Goal: Find specific page/section: Find specific page/section

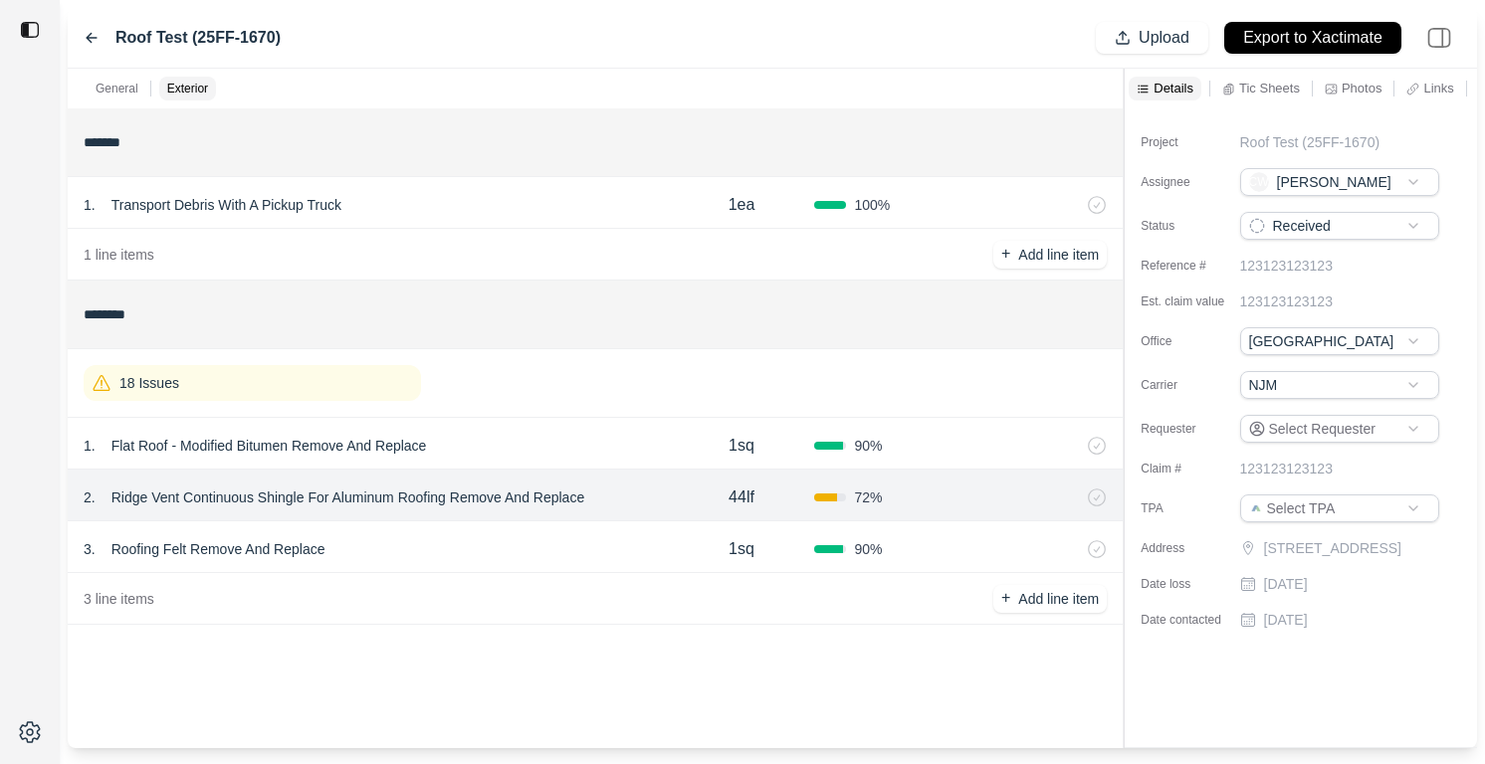
click at [92, 38] on icon at bounding box center [92, 38] width 10 height 9
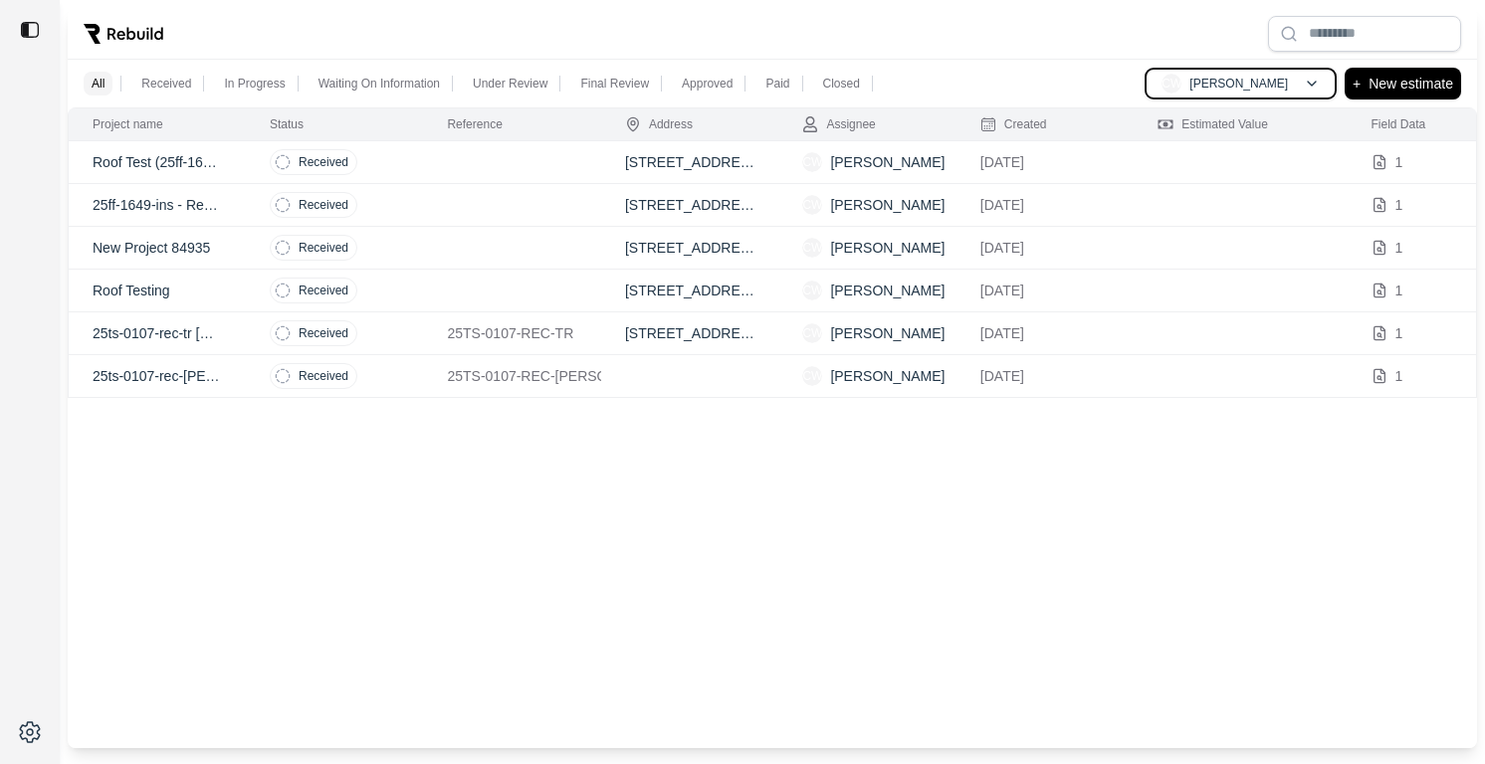
click at [1233, 90] on p "[PERSON_NAME]" at bounding box center [1238, 84] width 99 height 16
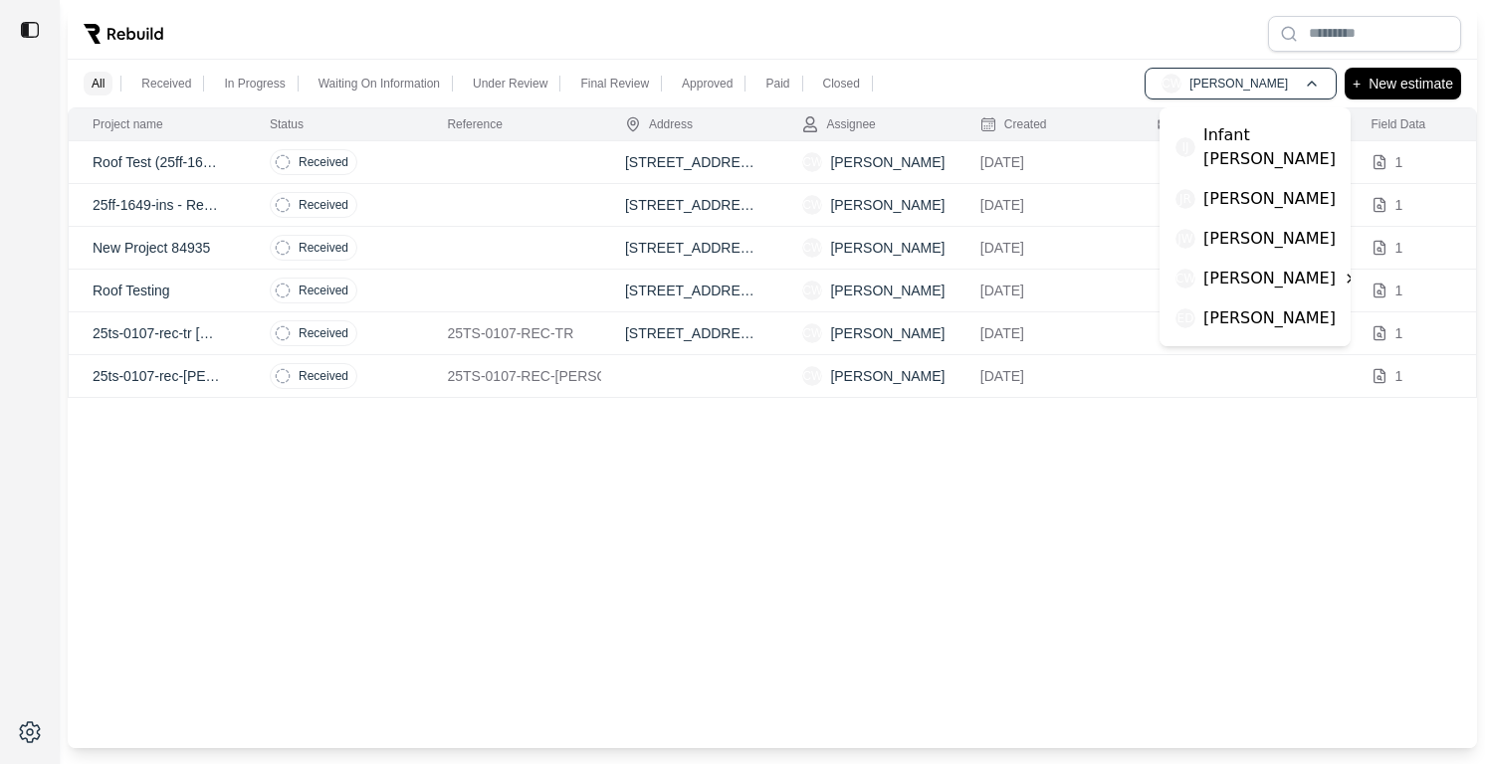
click at [1236, 346] on p "[PERSON_NAME]" at bounding box center [1269, 358] width 132 height 24
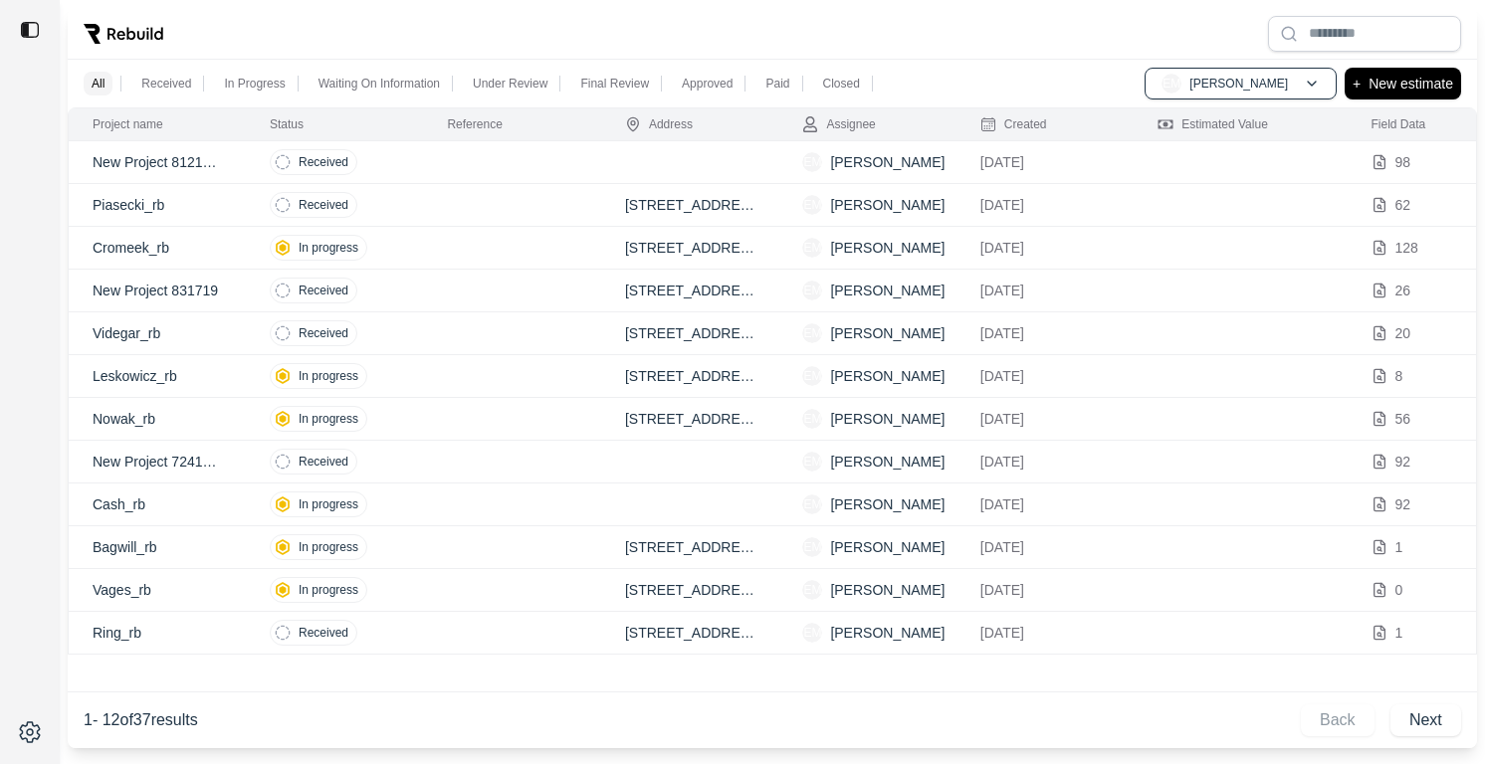
click at [473, 176] on td at bounding box center [511, 162] width 177 height 43
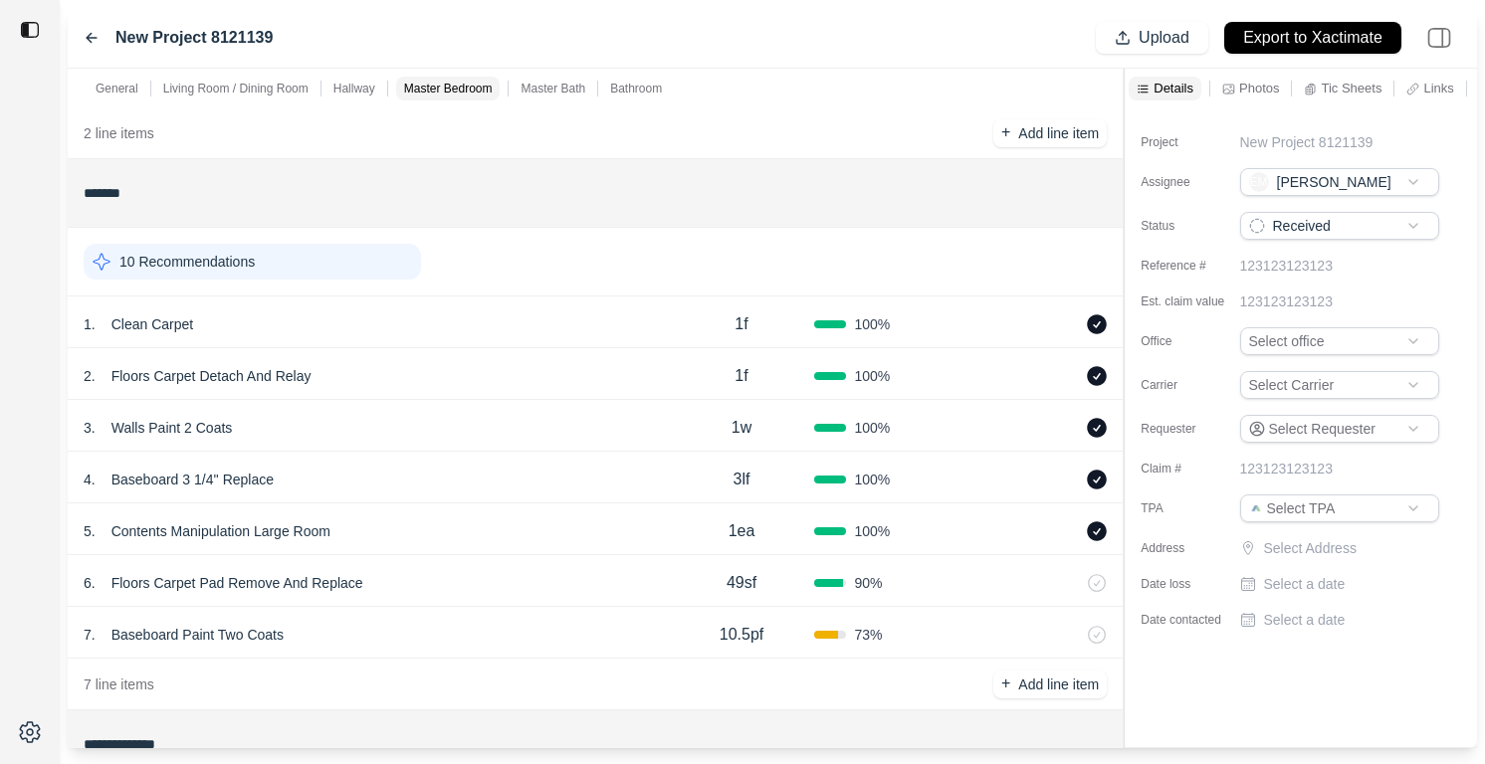
scroll to position [476, 0]
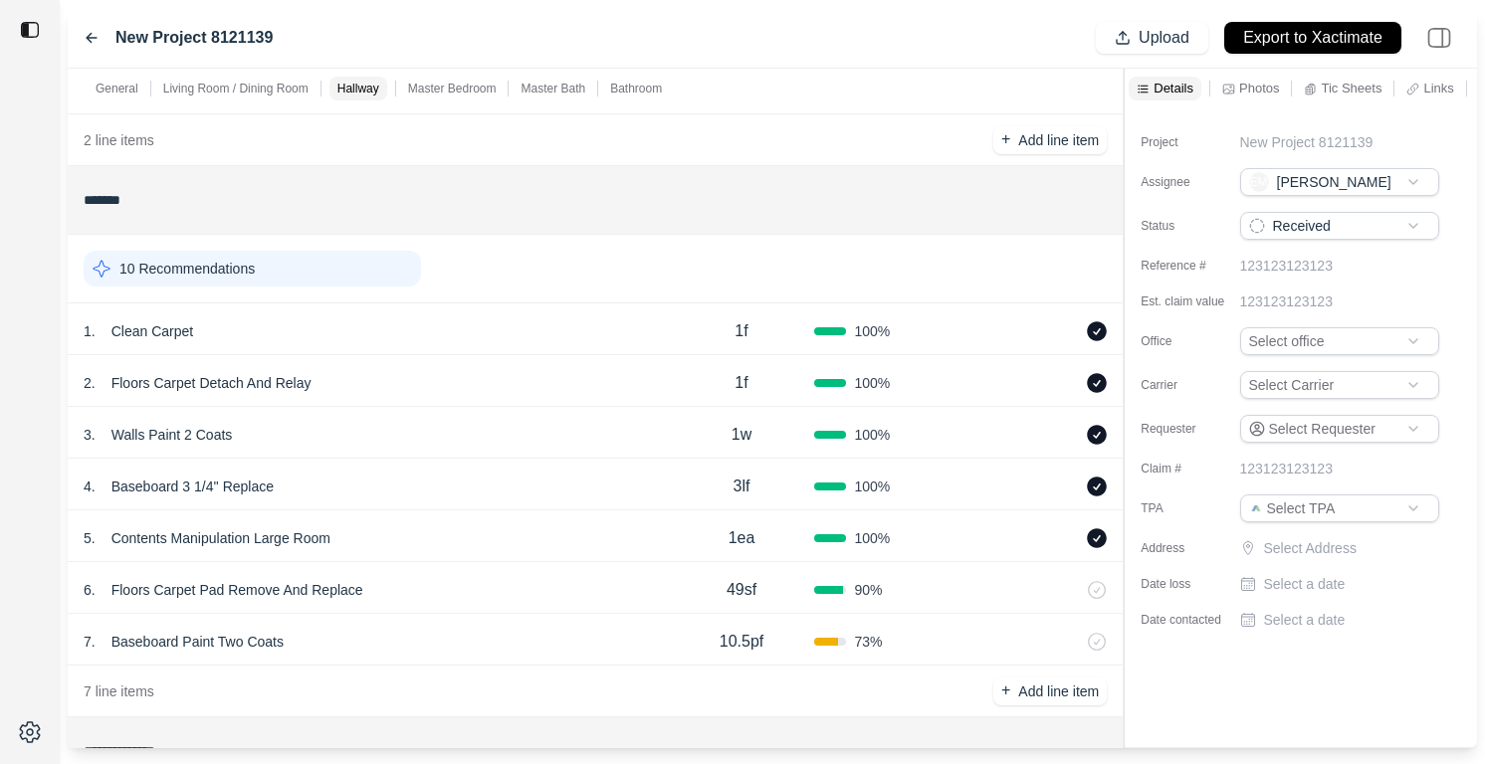
click at [259, 256] on div "10 Recommendations" at bounding box center [252, 269] width 337 height 36
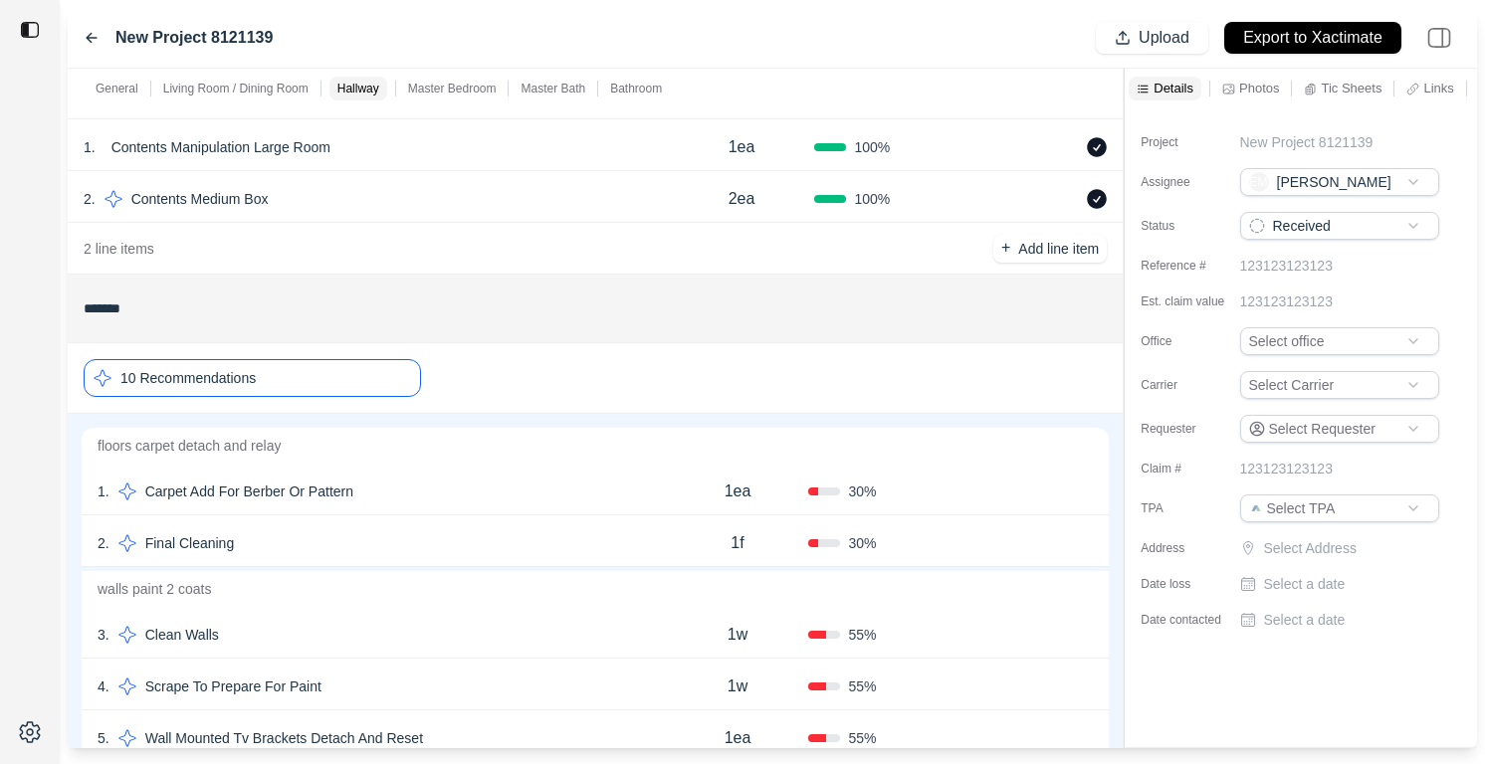
scroll to position [324, 0]
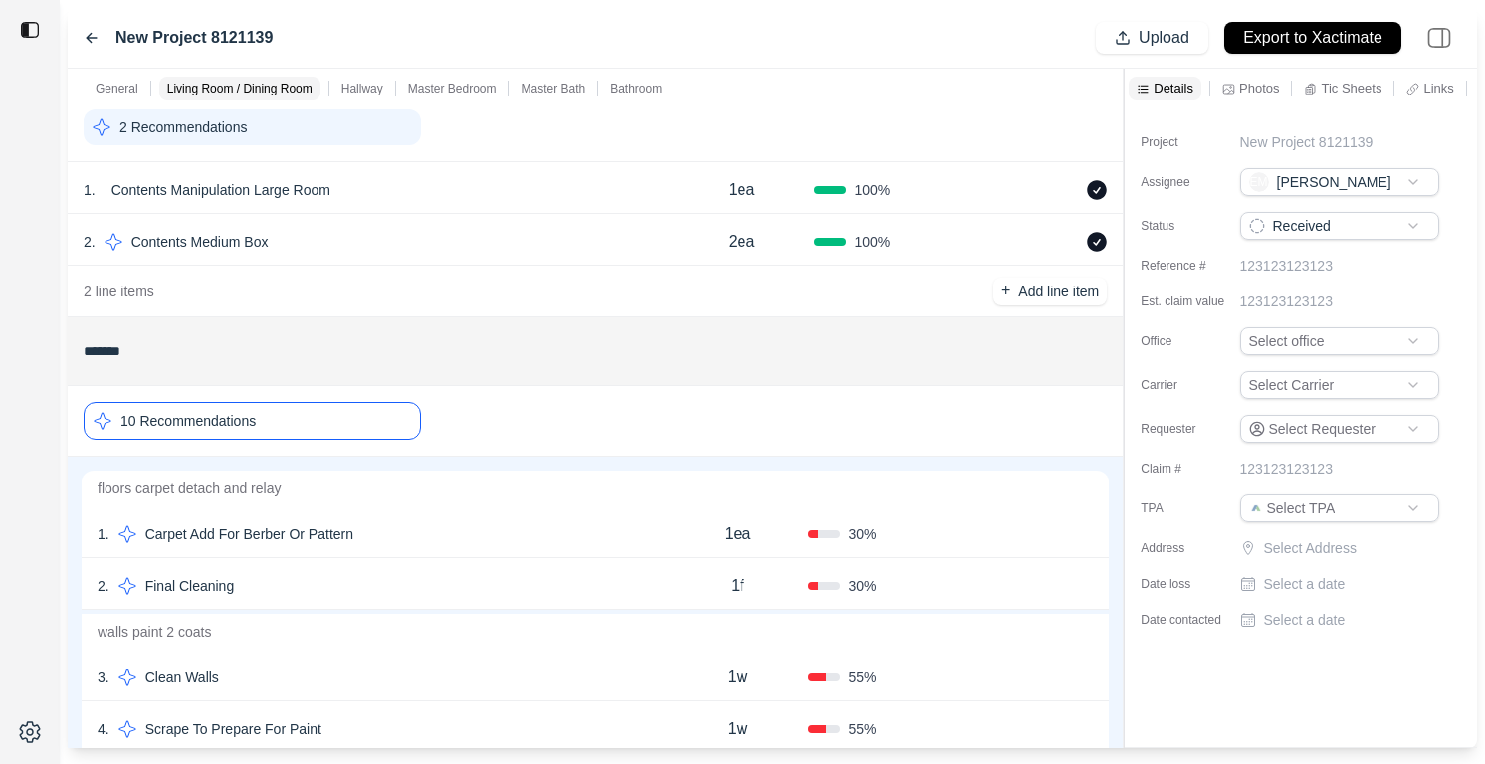
click at [299, 417] on div "10 Recommendations" at bounding box center [252, 421] width 337 height 38
